Goal: Information Seeking & Learning: Learn about a topic

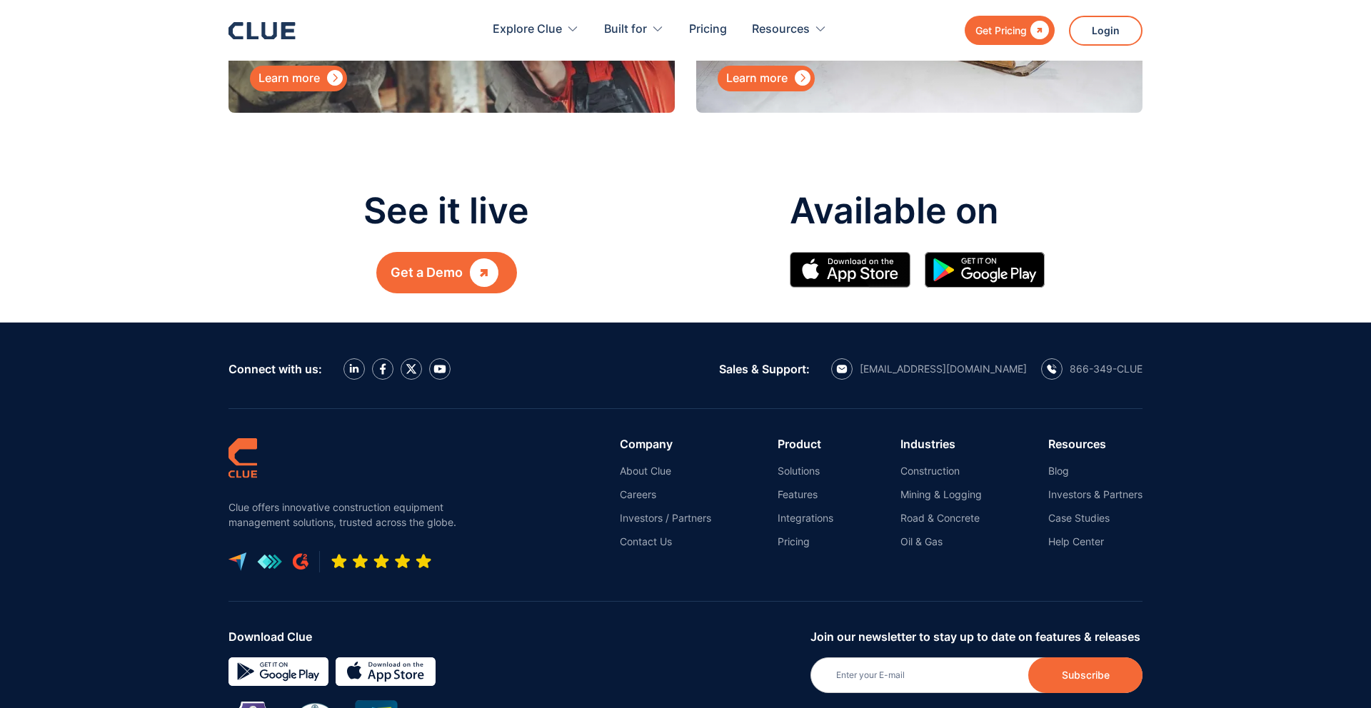
scroll to position [7347, 0]
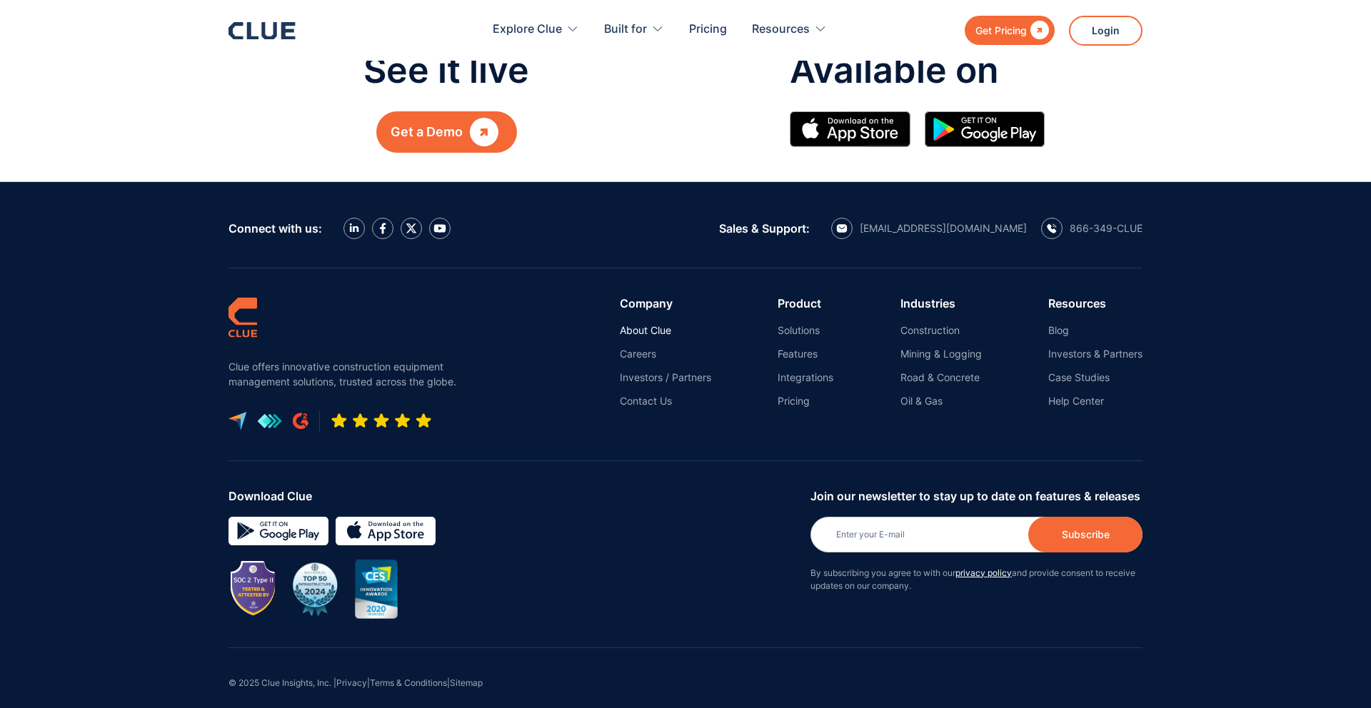
click at [647, 324] on link "About Clue" at bounding box center [665, 330] width 91 height 13
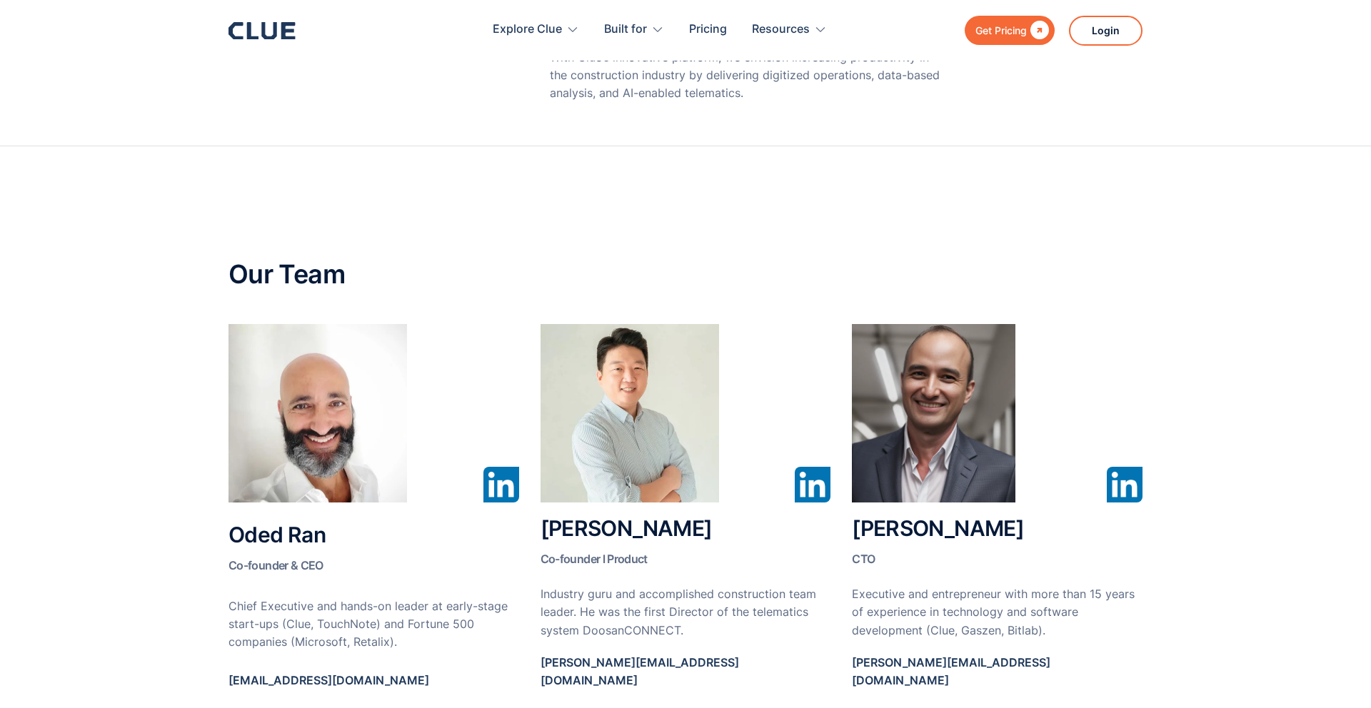
scroll to position [1661, 0]
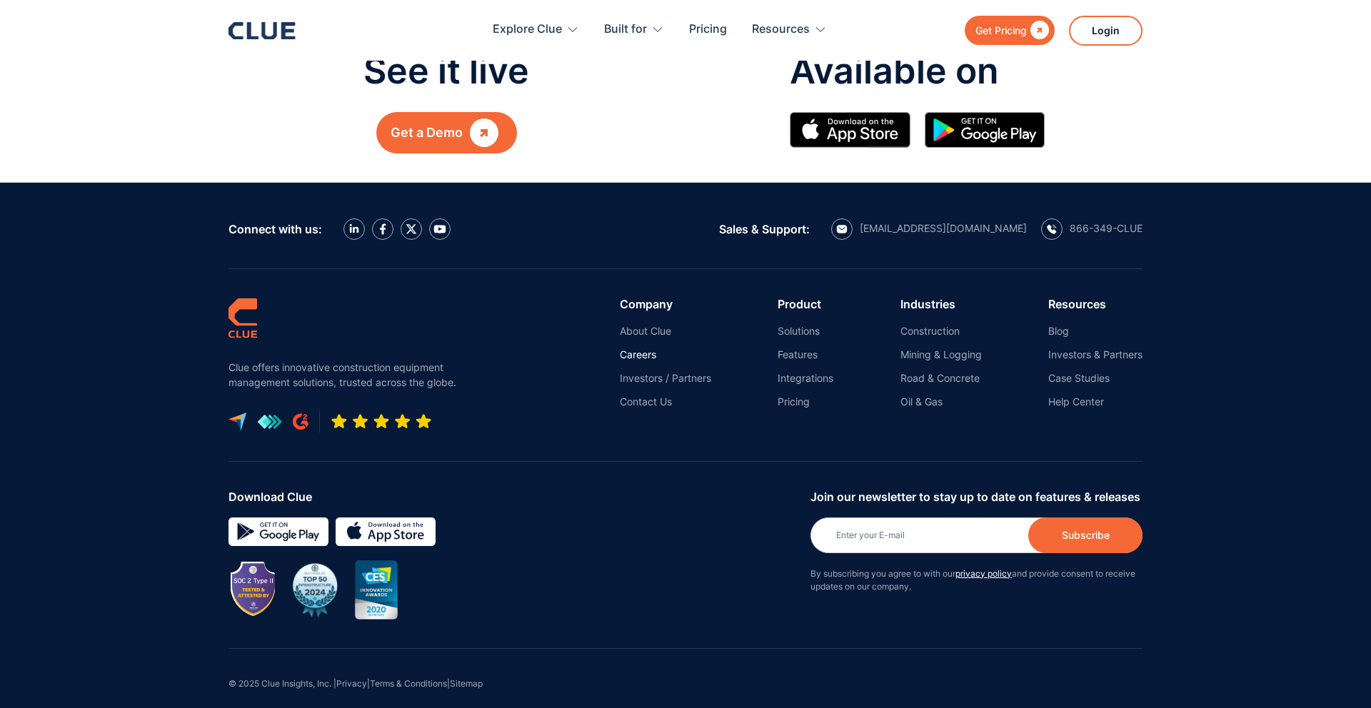
click at [640, 348] on link "Careers" at bounding box center [665, 354] width 91 height 13
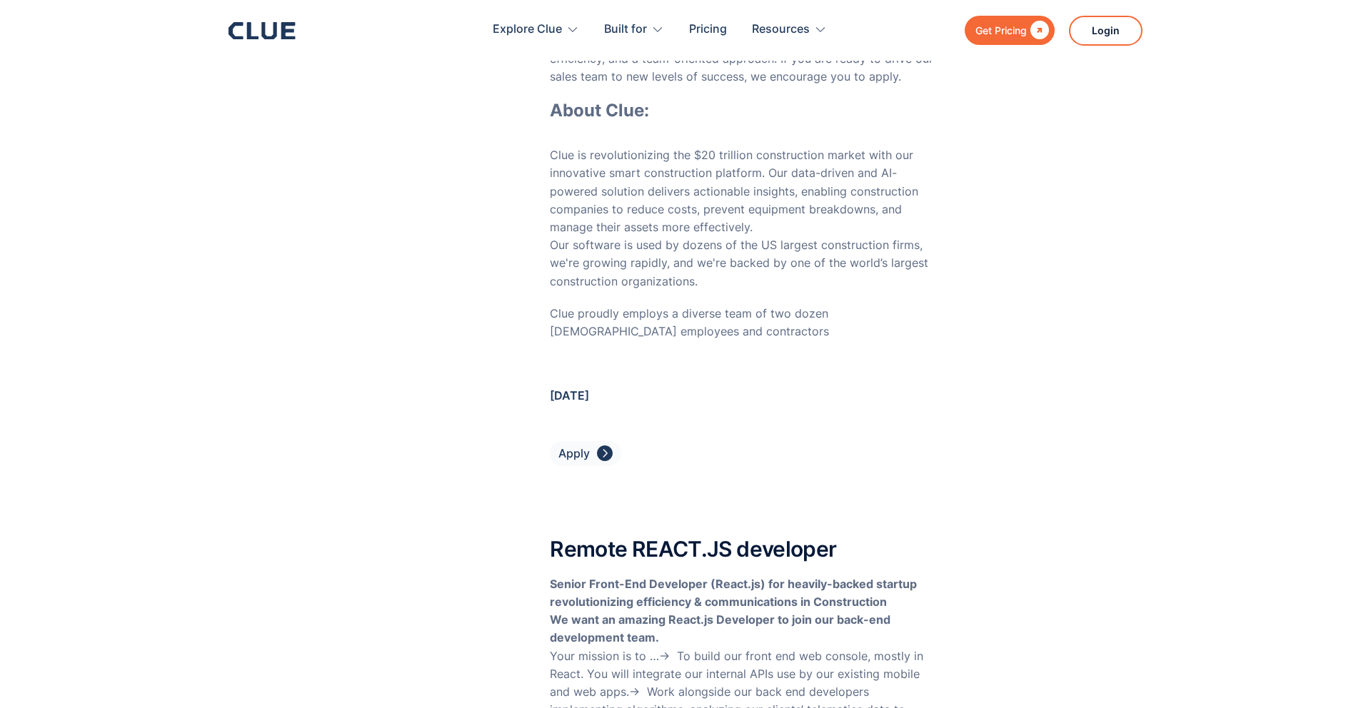
scroll to position [5693, 0]
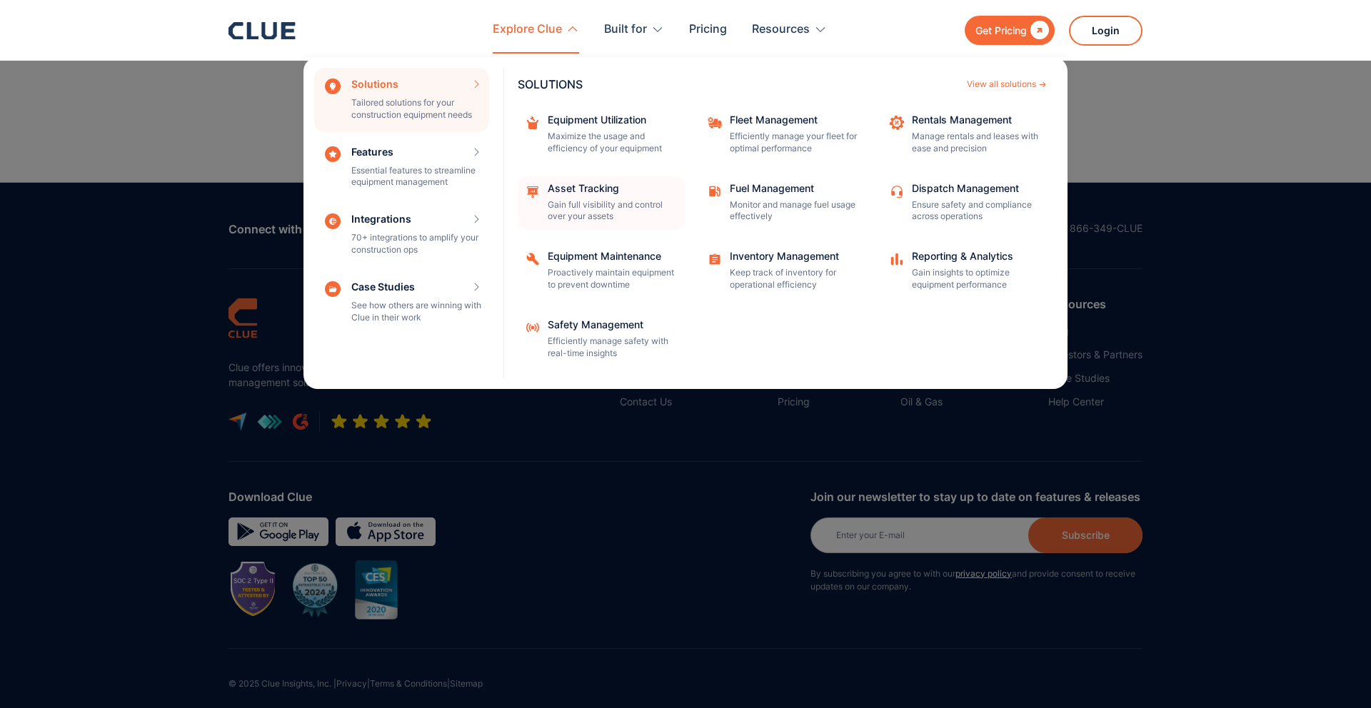
click at [577, 189] on div "Asset Tracking" at bounding box center [612, 188] width 128 height 10
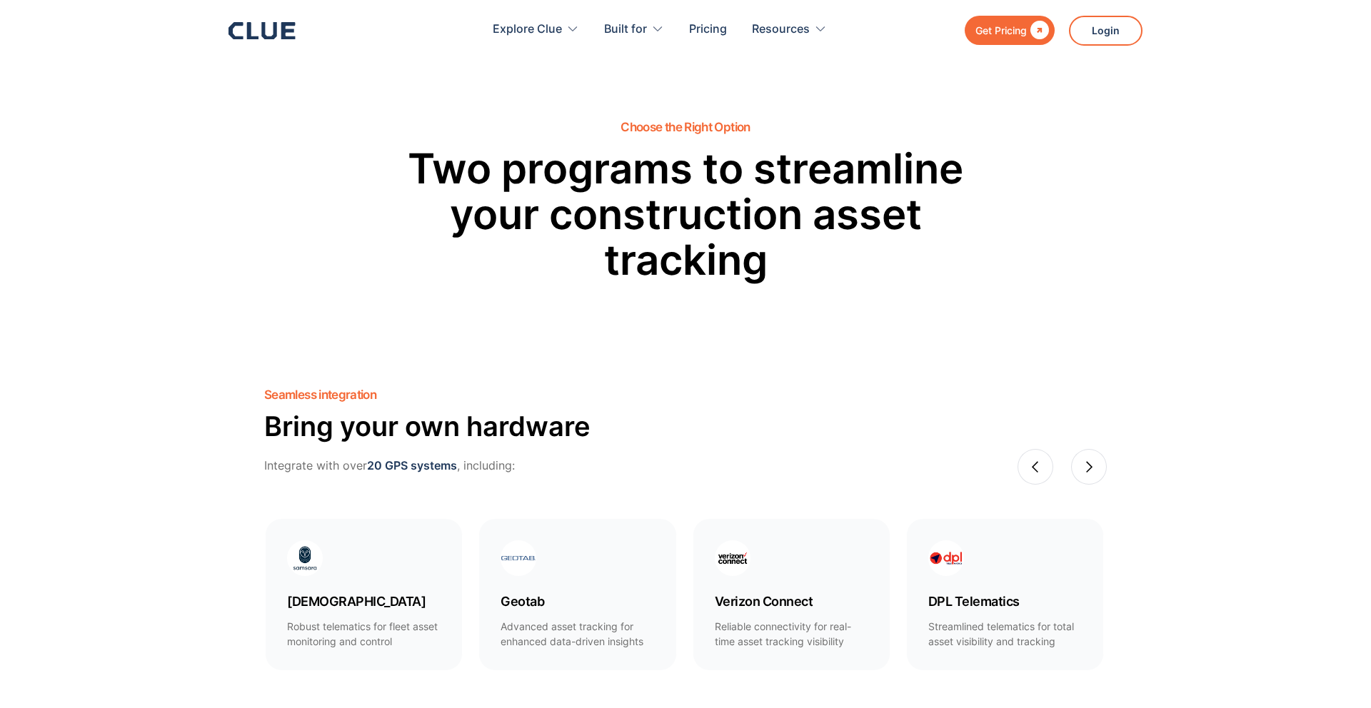
scroll to position [650, 0]
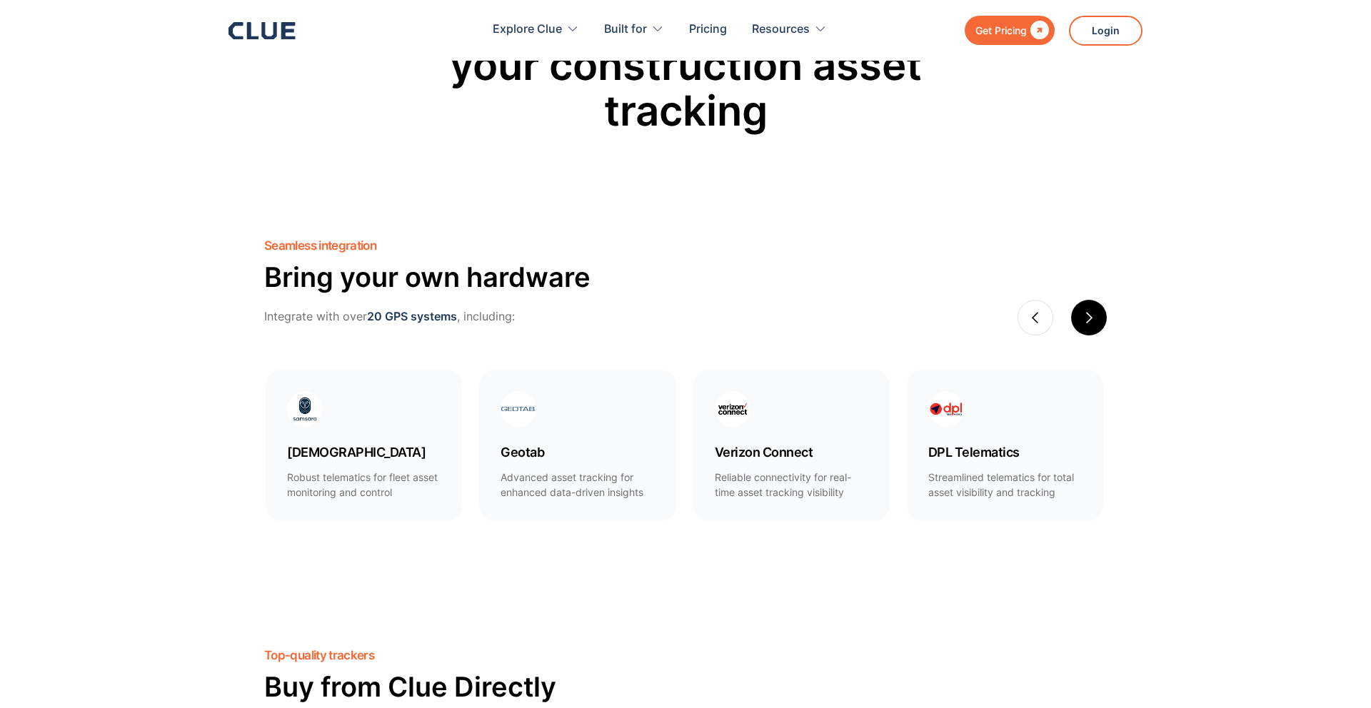
click at [1093, 316] on div "next slide" at bounding box center [1088, 317] width 13 height 13
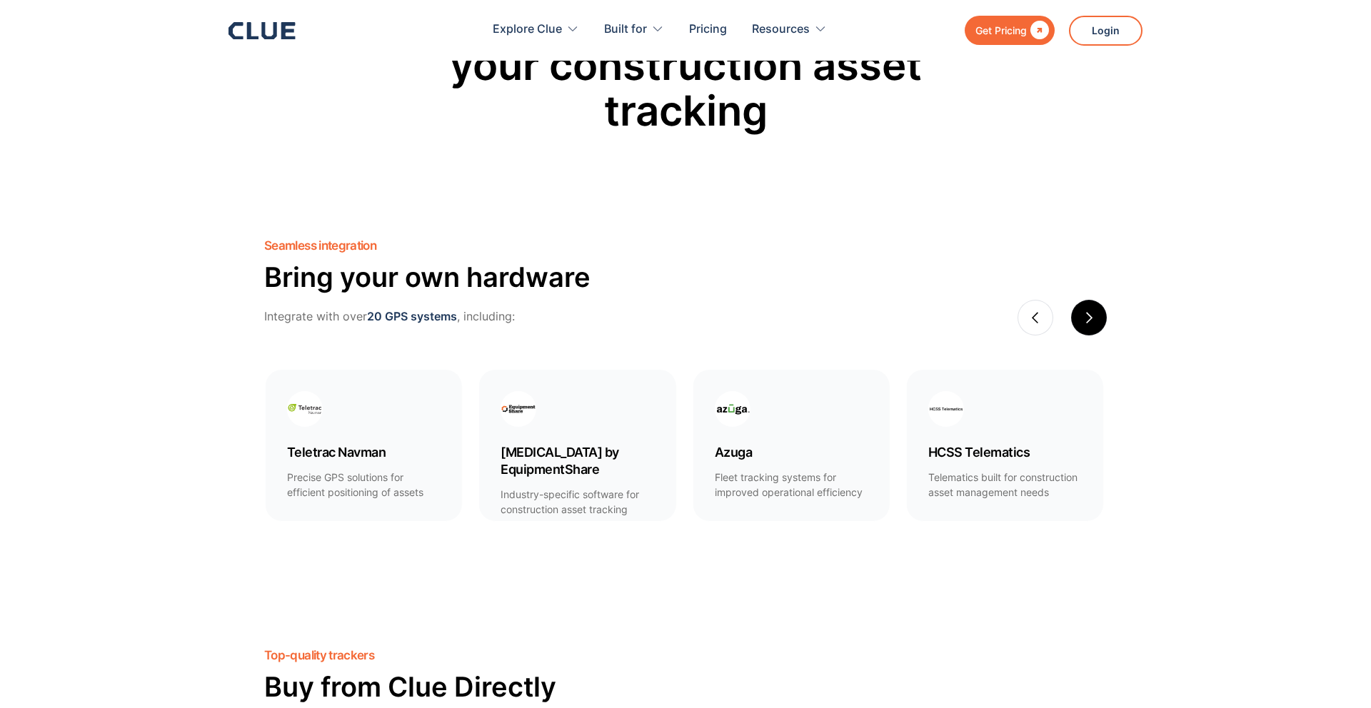
click at [1093, 316] on div "next slide" at bounding box center [1088, 317] width 13 height 13
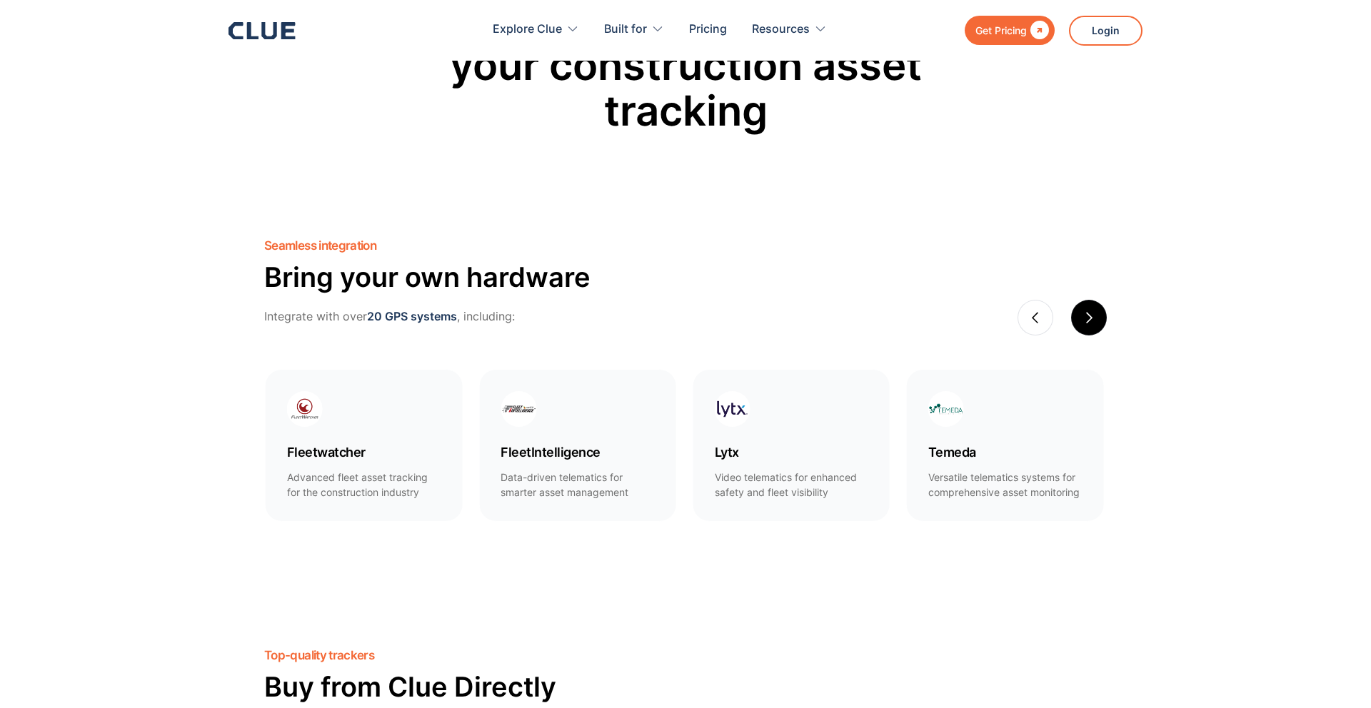
click at [1093, 316] on div "next slide" at bounding box center [1088, 317] width 13 height 13
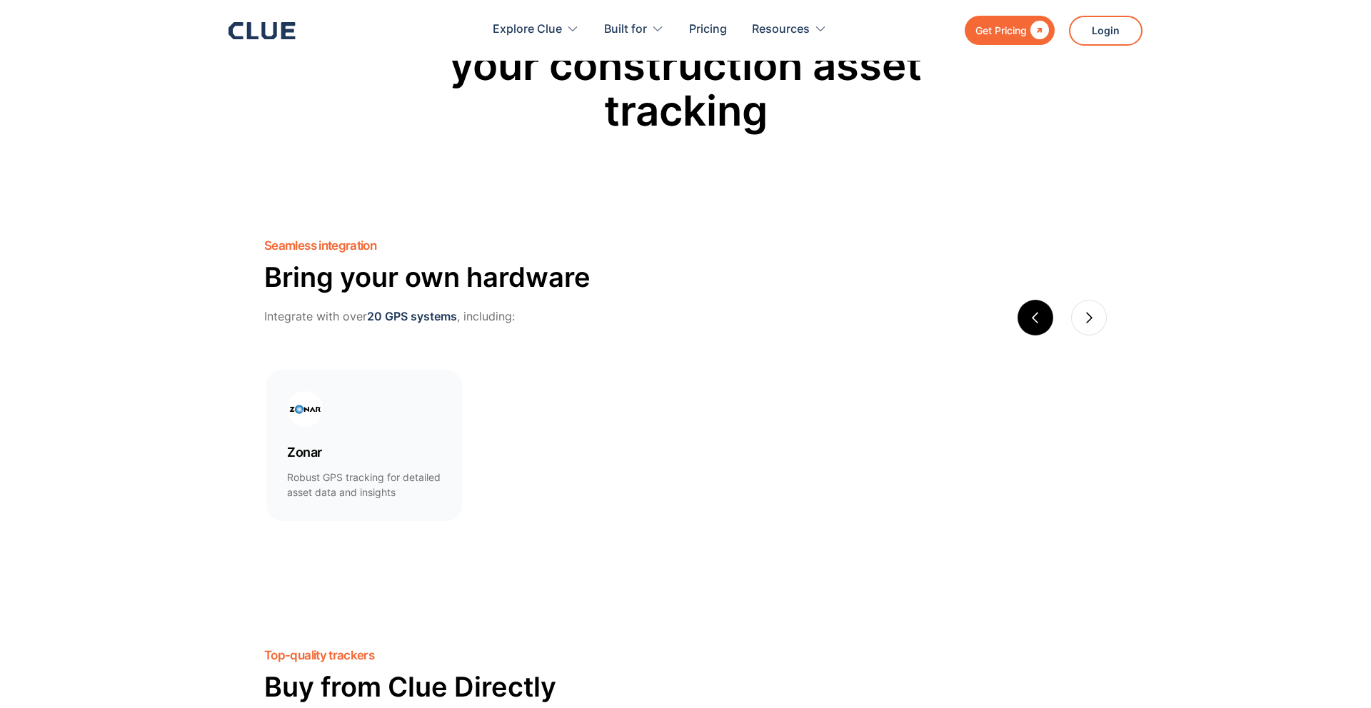
click at [1032, 316] on div "previous slide" at bounding box center [1035, 317] width 13 height 13
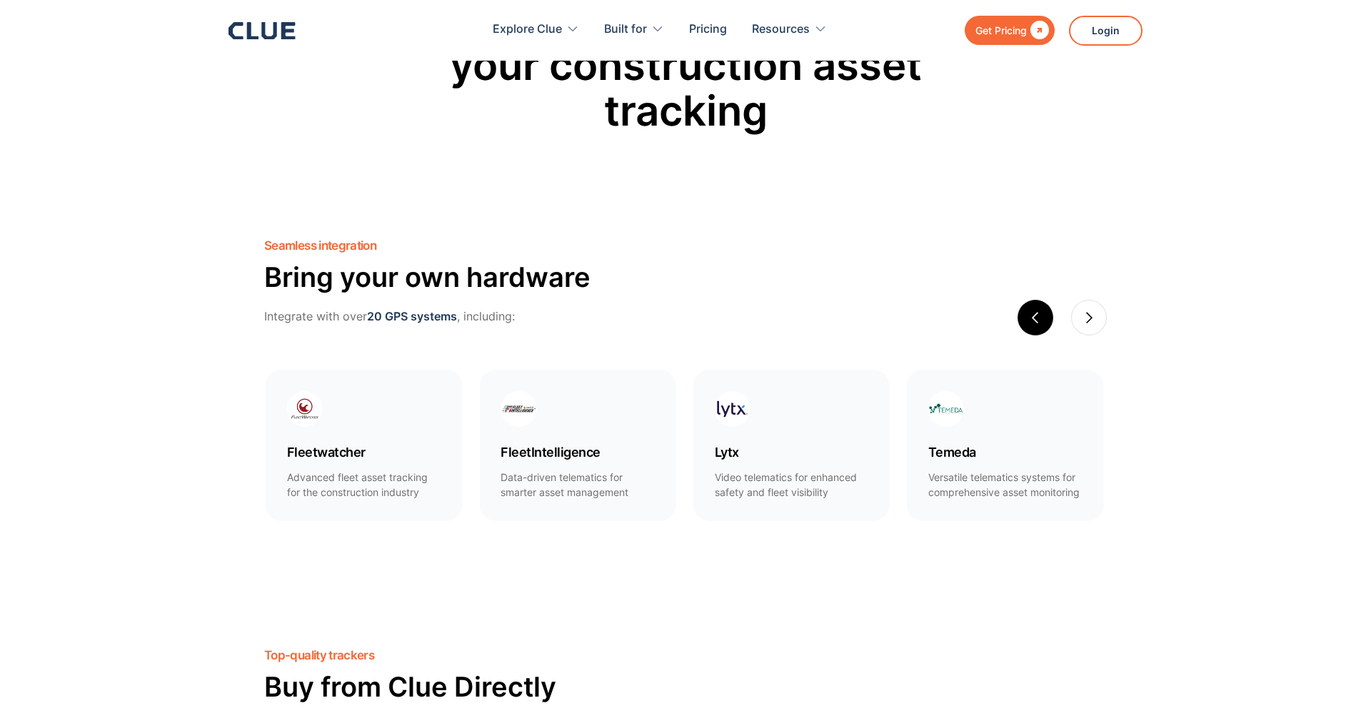
click at [1032, 316] on div "previous slide" at bounding box center [1035, 317] width 13 height 13
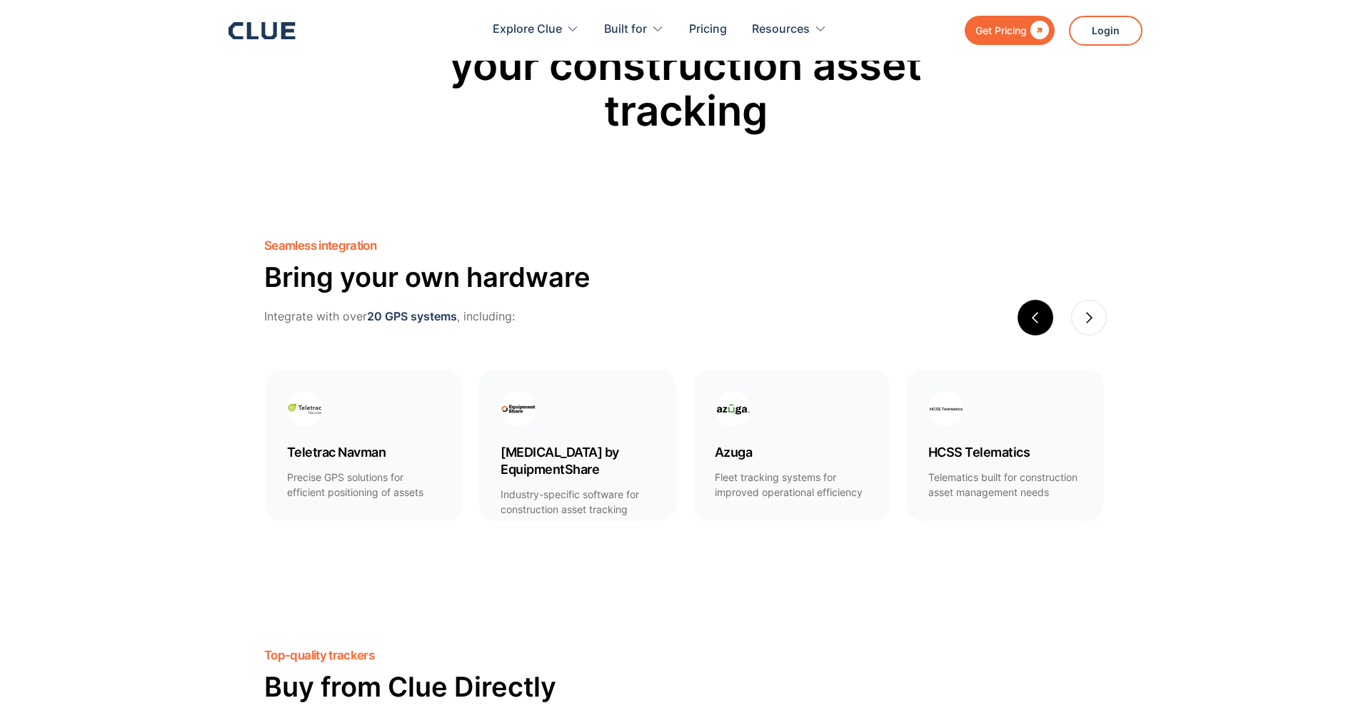
click at [1032, 315] on div "previous slide" at bounding box center [1035, 317] width 13 height 13
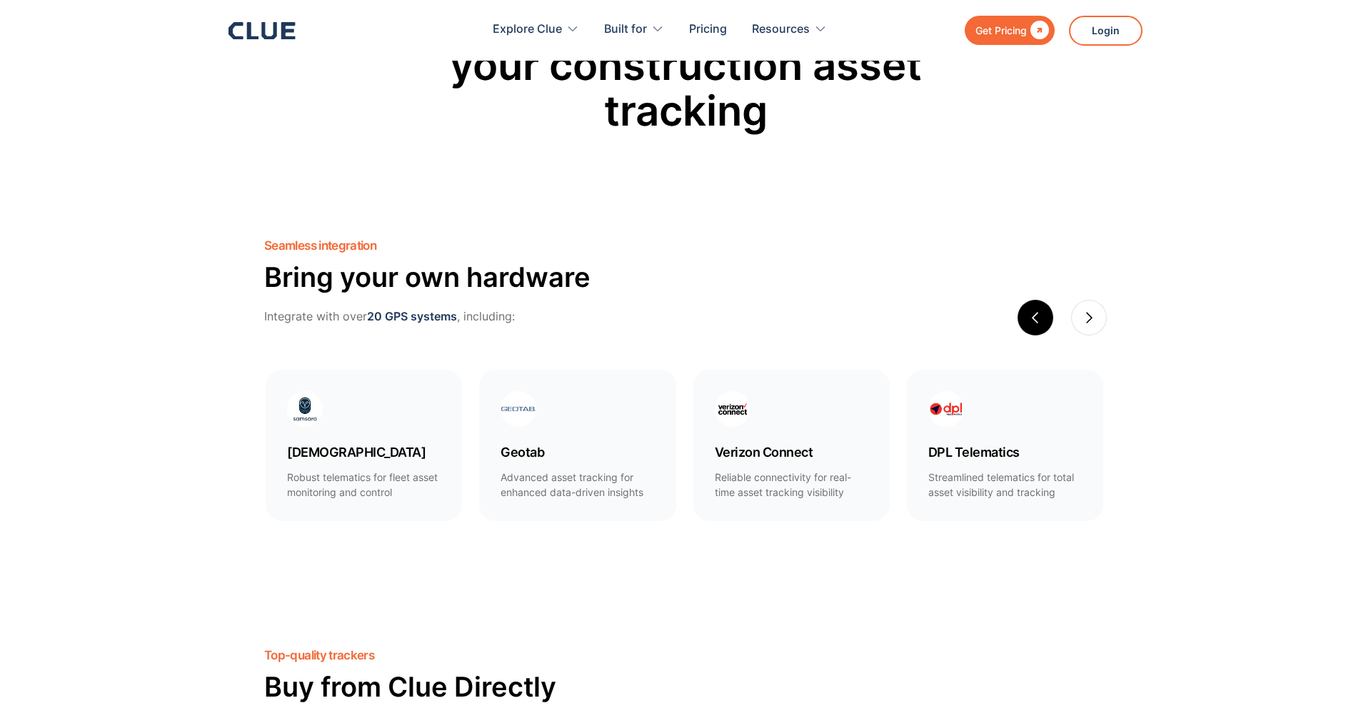
click at [1032, 315] on div "previous slide" at bounding box center [1035, 317] width 13 height 13
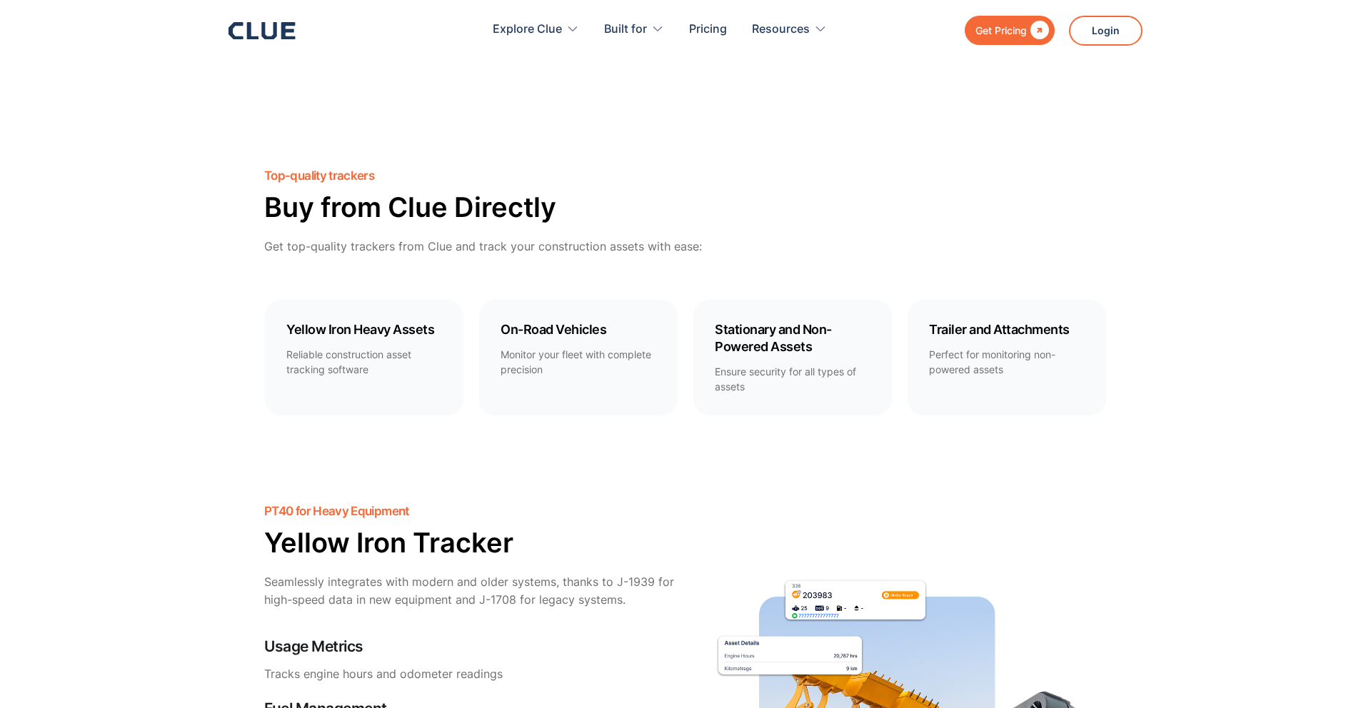
scroll to position [1171, 0]
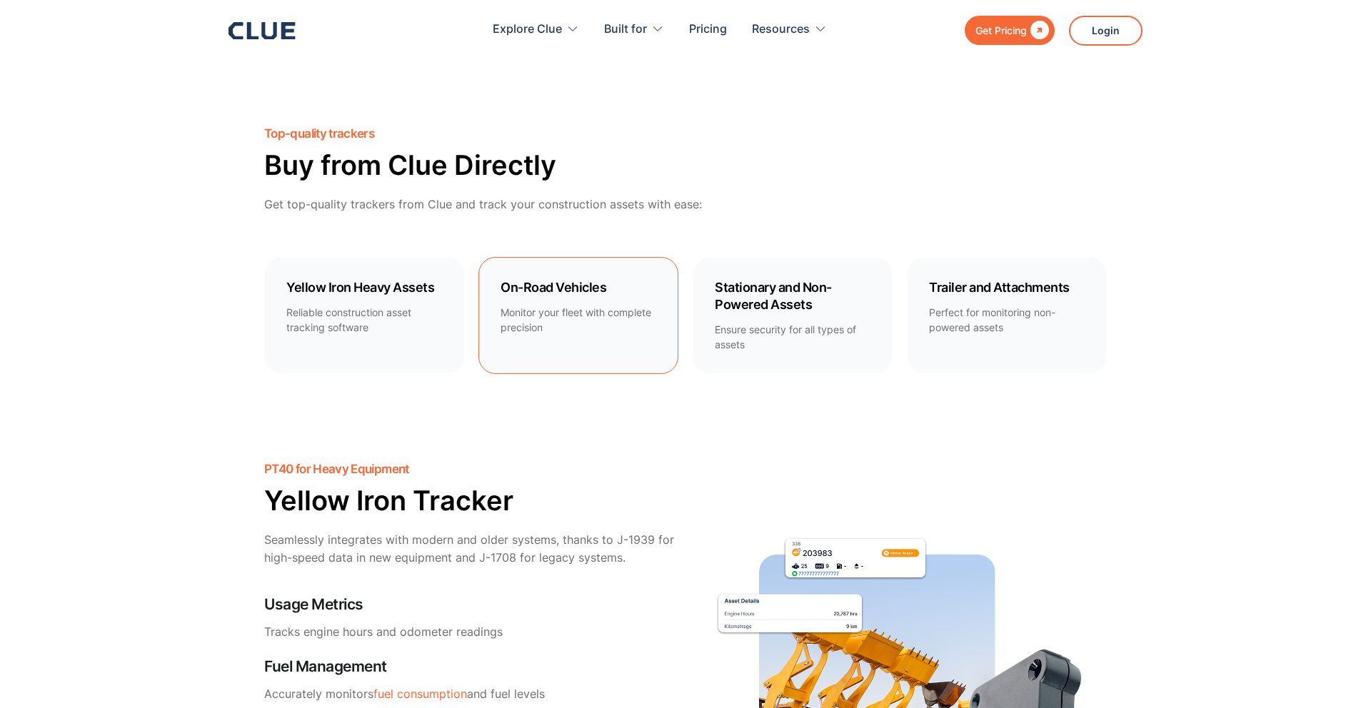
click at [623, 344] on link "On-Road Vehicles Monitor your fleet with complete precision" at bounding box center [578, 315] width 200 height 117
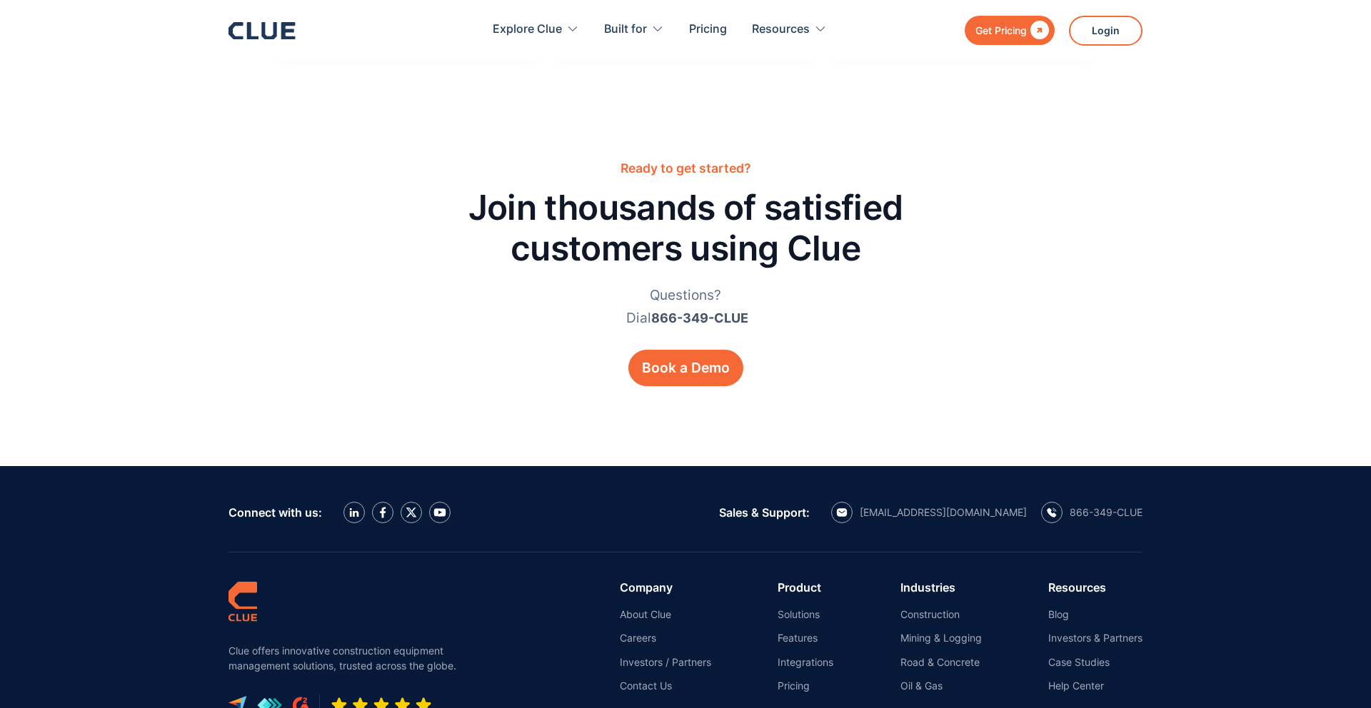
scroll to position [6627, 0]
